Goal: Information Seeking & Learning: Learn about a topic

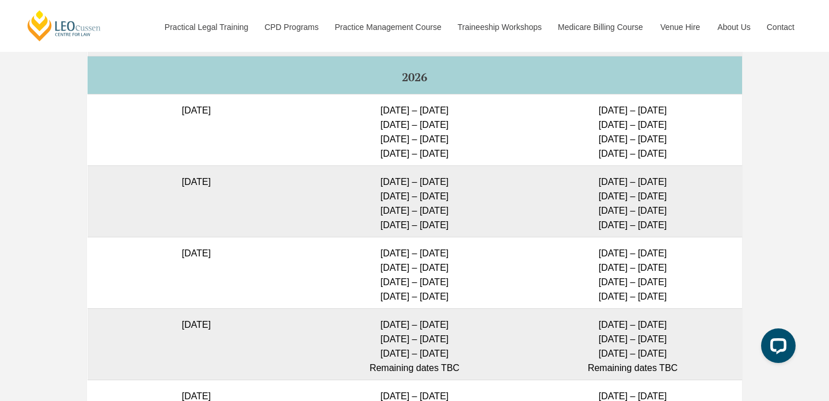
scroll to position [3251, 0]
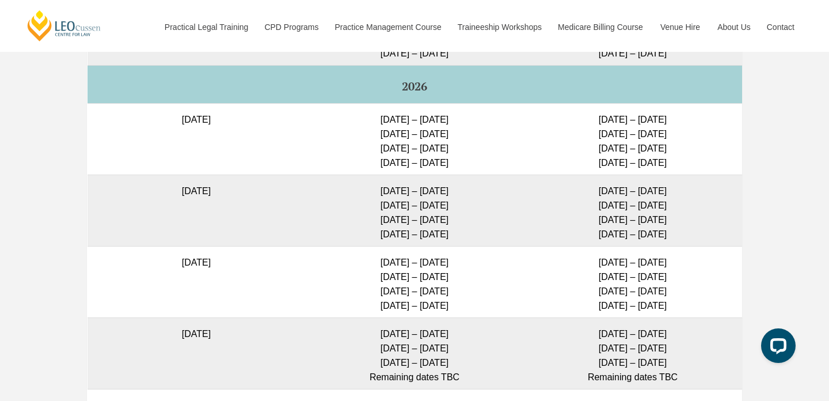
click at [419, 112] on td "6 July – 24 July 2026 24 Aug – 11 Sep 2026 9 – 27 Nov 2026 1 – 19 Feb 2027" at bounding box center [415, 138] width 218 height 71
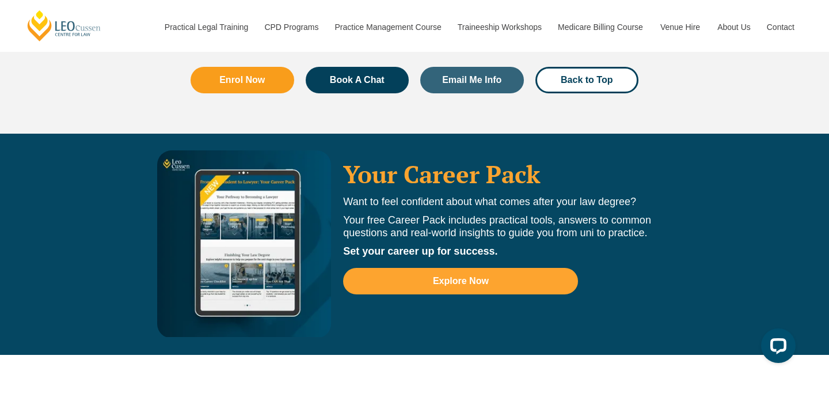
scroll to position [3765, 0]
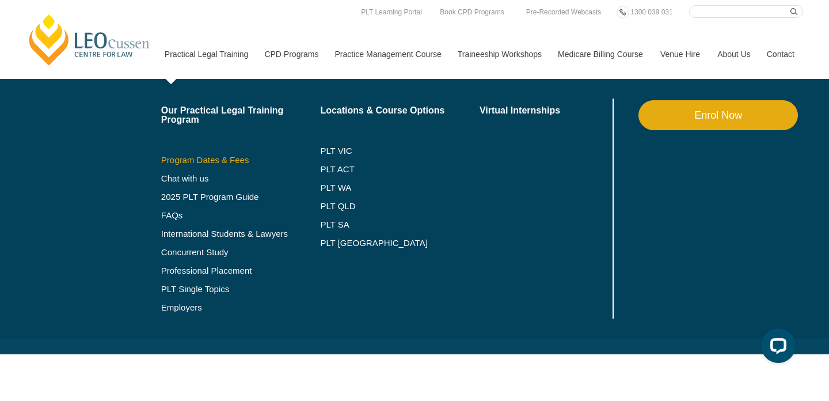
click at [201, 161] on link "Program Dates & Fees" at bounding box center [240, 159] width 159 height 9
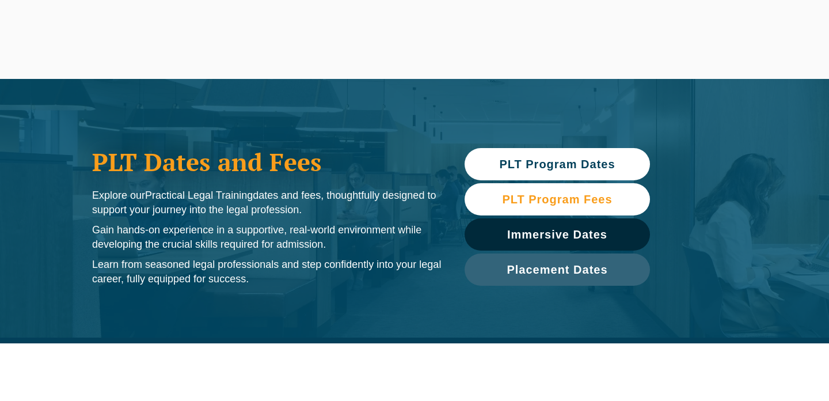
click at [573, 204] on span "PLT Program Fees" at bounding box center [557, 199] width 110 height 12
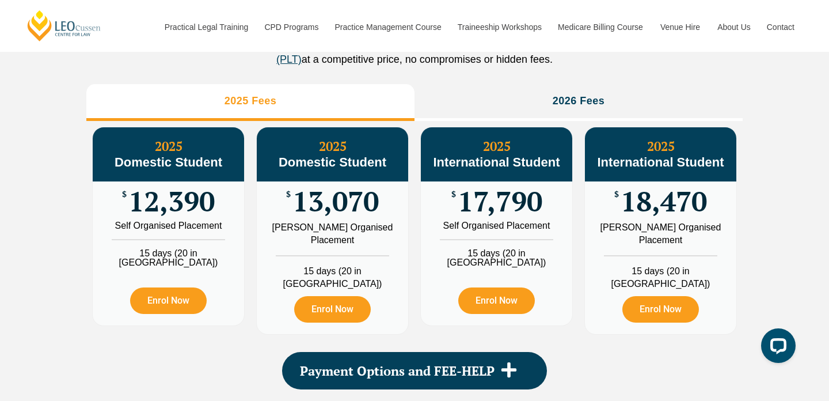
scroll to position [1333, 0]
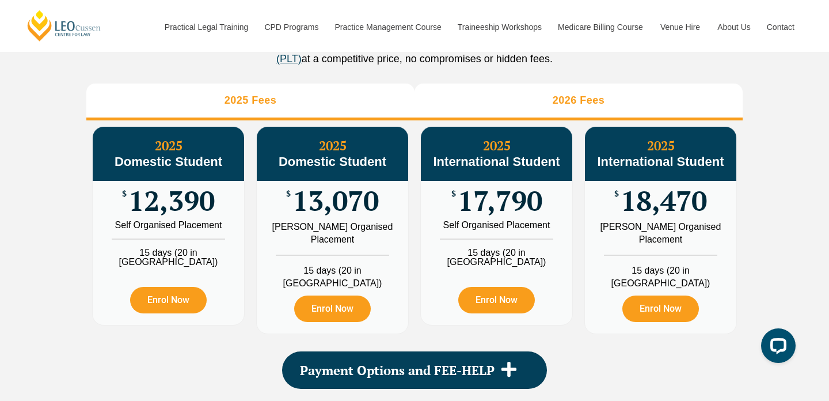
click at [580, 120] on li "2026 Fees" at bounding box center [579, 101] width 328 height 37
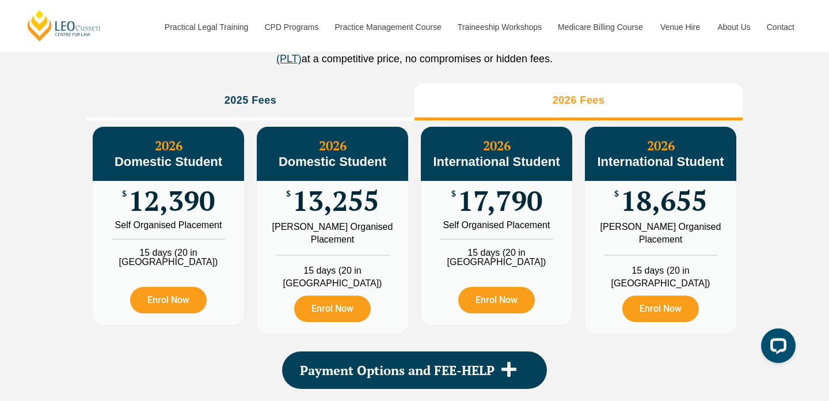
scroll to position [1359, 0]
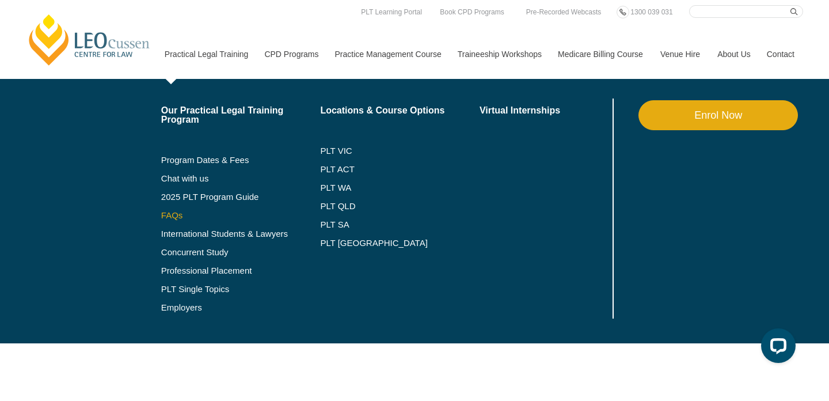
click at [161, 213] on link "FAQs" at bounding box center [240, 215] width 159 height 9
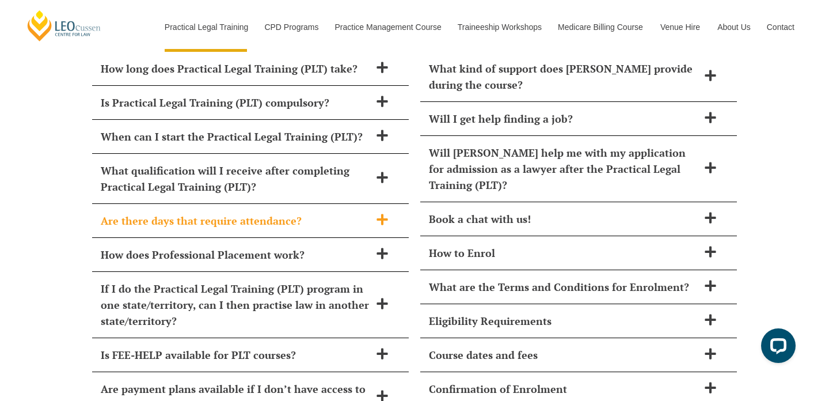
scroll to position [4860, 0]
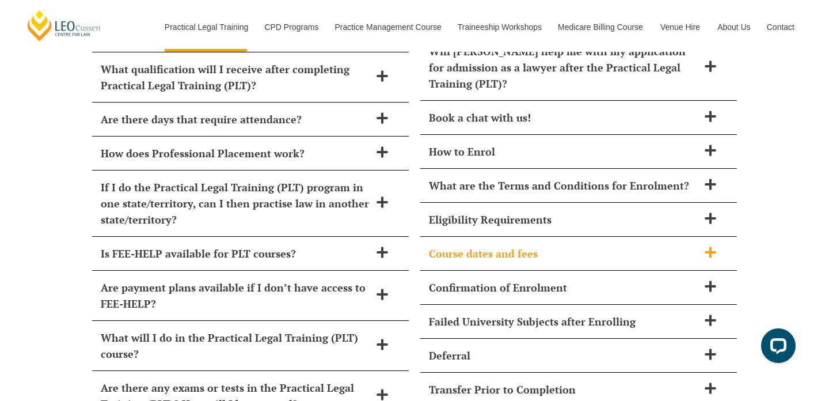
click at [509, 245] on h2 "Course dates and fees" at bounding box center [563, 253] width 269 height 16
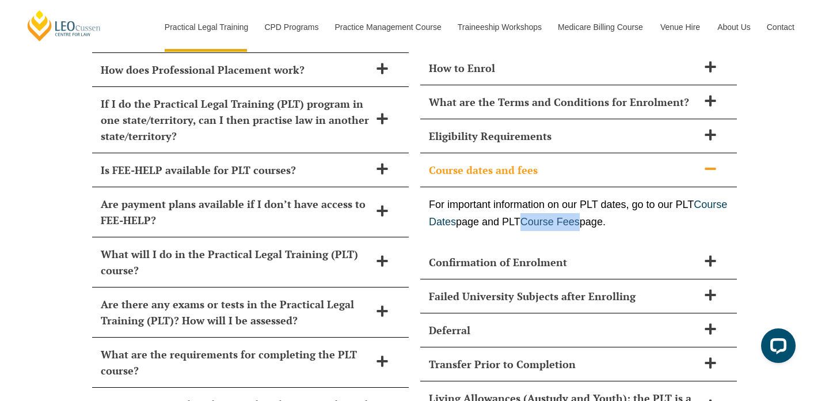
scroll to position [5088, 0]
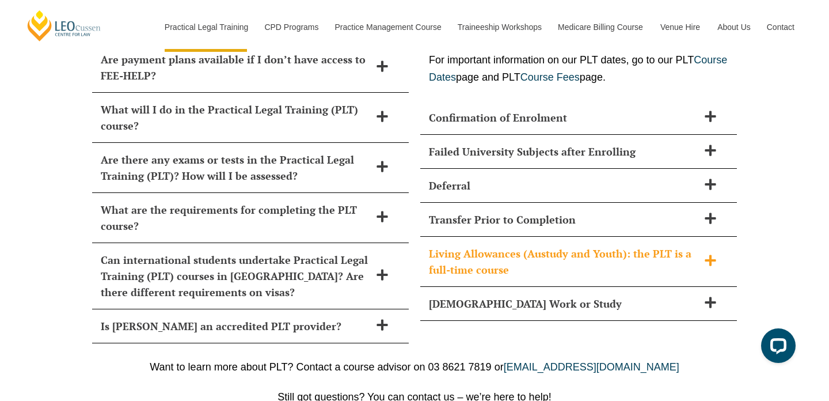
click at [622, 245] on h2 "Living Allowances (Austudy and Youth): the PLT is a full-time course" at bounding box center [563, 261] width 269 height 32
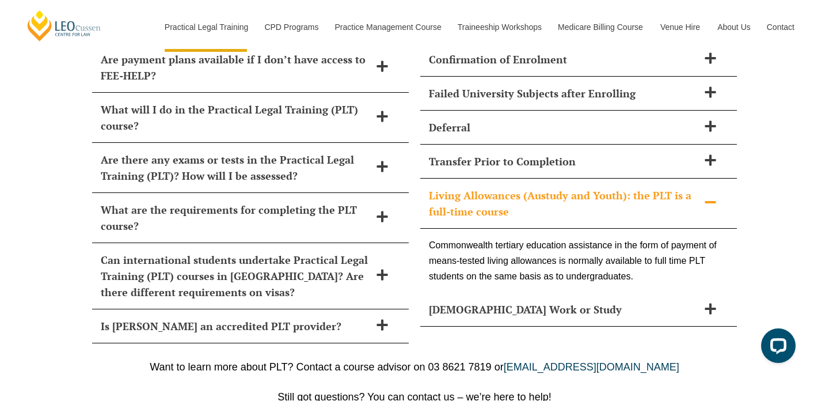
click at [624, 187] on h2 "Living Allowances (Austudy and Youth): the PLT is a full-time course" at bounding box center [563, 203] width 269 height 32
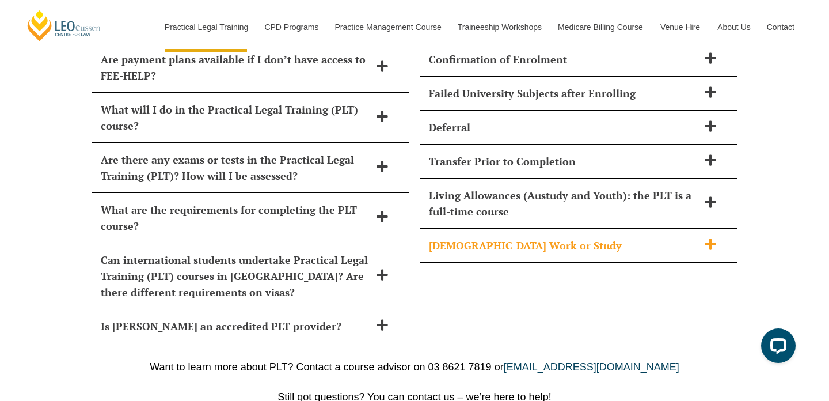
click at [606, 229] on div "Part-Time Work or Study" at bounding box center [578, 246] width 317 height 34
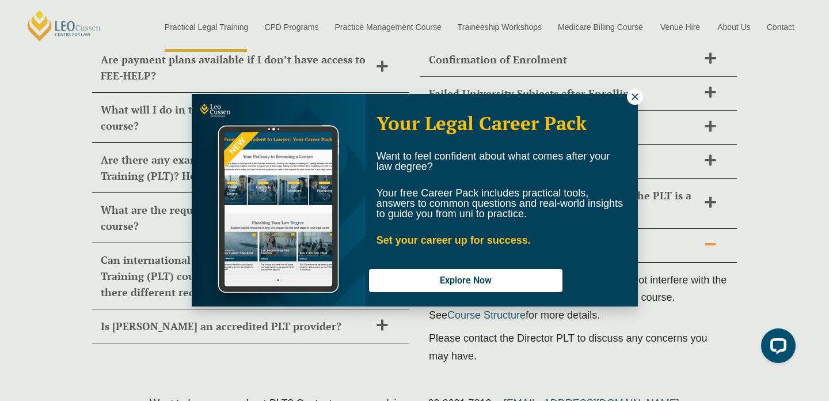
click at [633, 99] on icon at bounding box center [635, 97] width 10 height 10
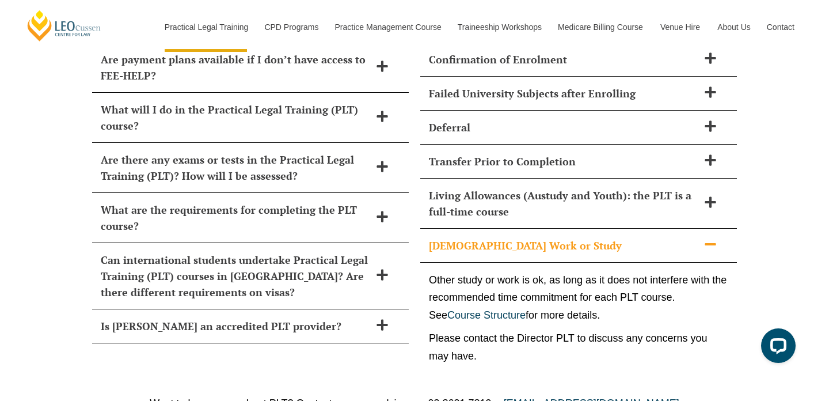
click at [621, 229] on div "Part-Time Work or Study" at bounding box center [578, 246] width 317 height 34
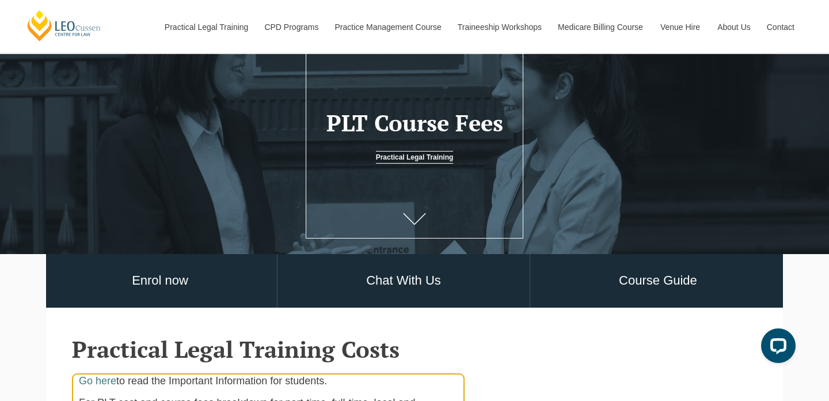
scroll to position [412, 0]
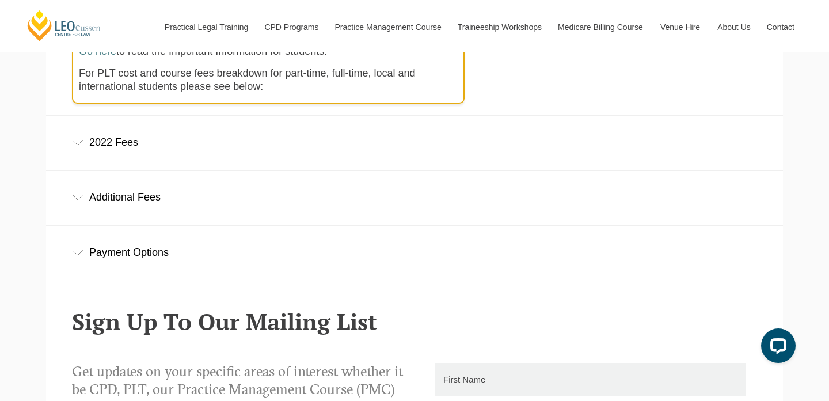
click at [225, 254] on div "Payment Options" at bounding box center [414, 253] width 737 height 54
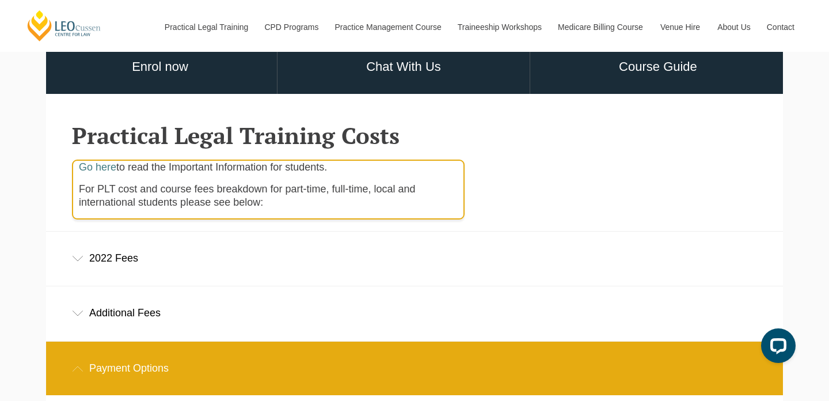
scroll to position [427, 0]
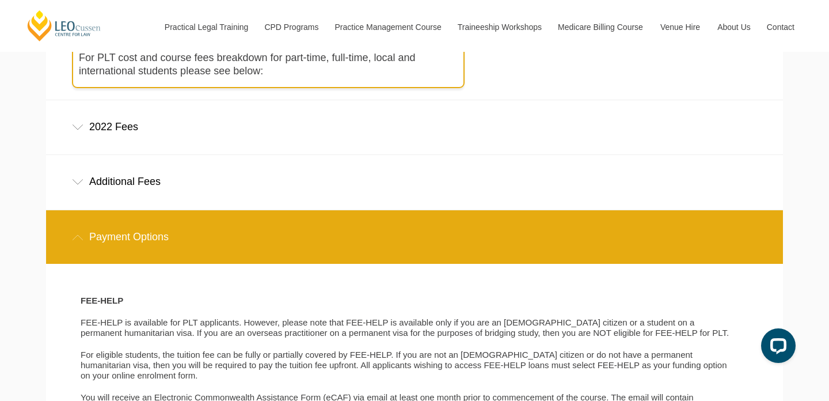
click at [266, 189] on div "Additional Fees" at bounding box center [414, 182] width 737 height 54
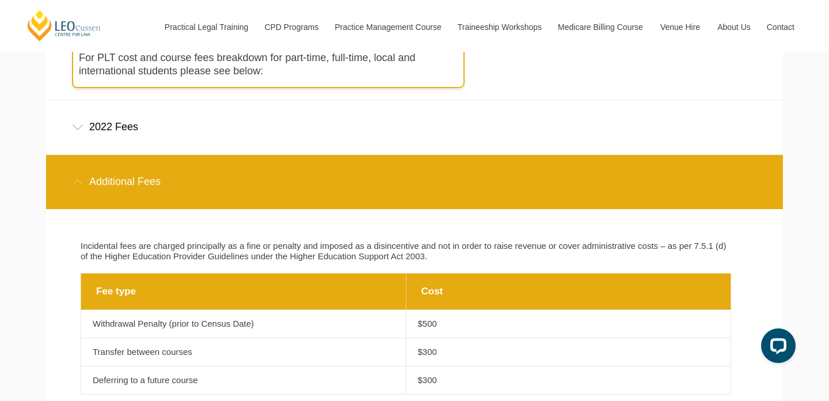
click at [258, 136] on div "2022 Fees" at bounding box center [414, 127] width 737 height 54
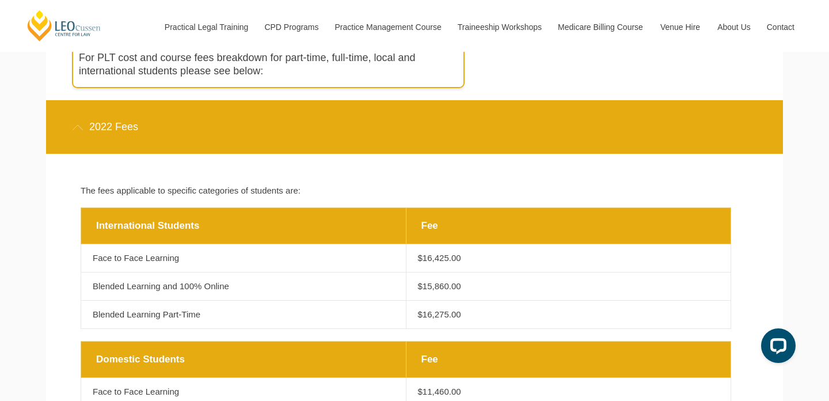
click at [258, 136] on div "2022 Fees" at bounding box center [414, 127] width 737 height 54
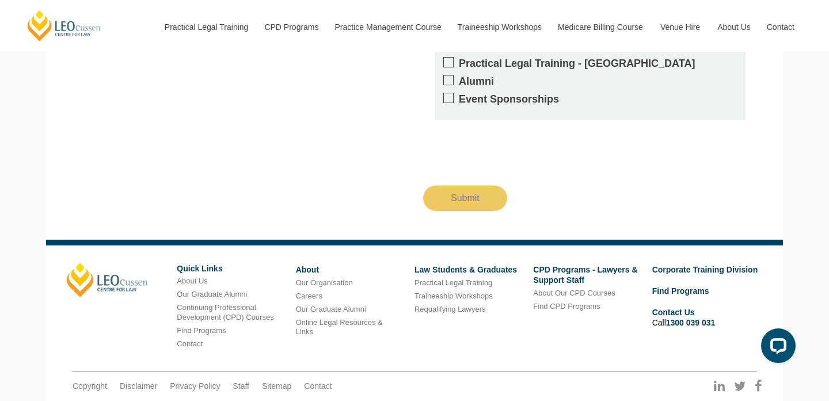
scroll to position [1657, 0]
